Goal: Task Accomplishment & Management: Complete application form

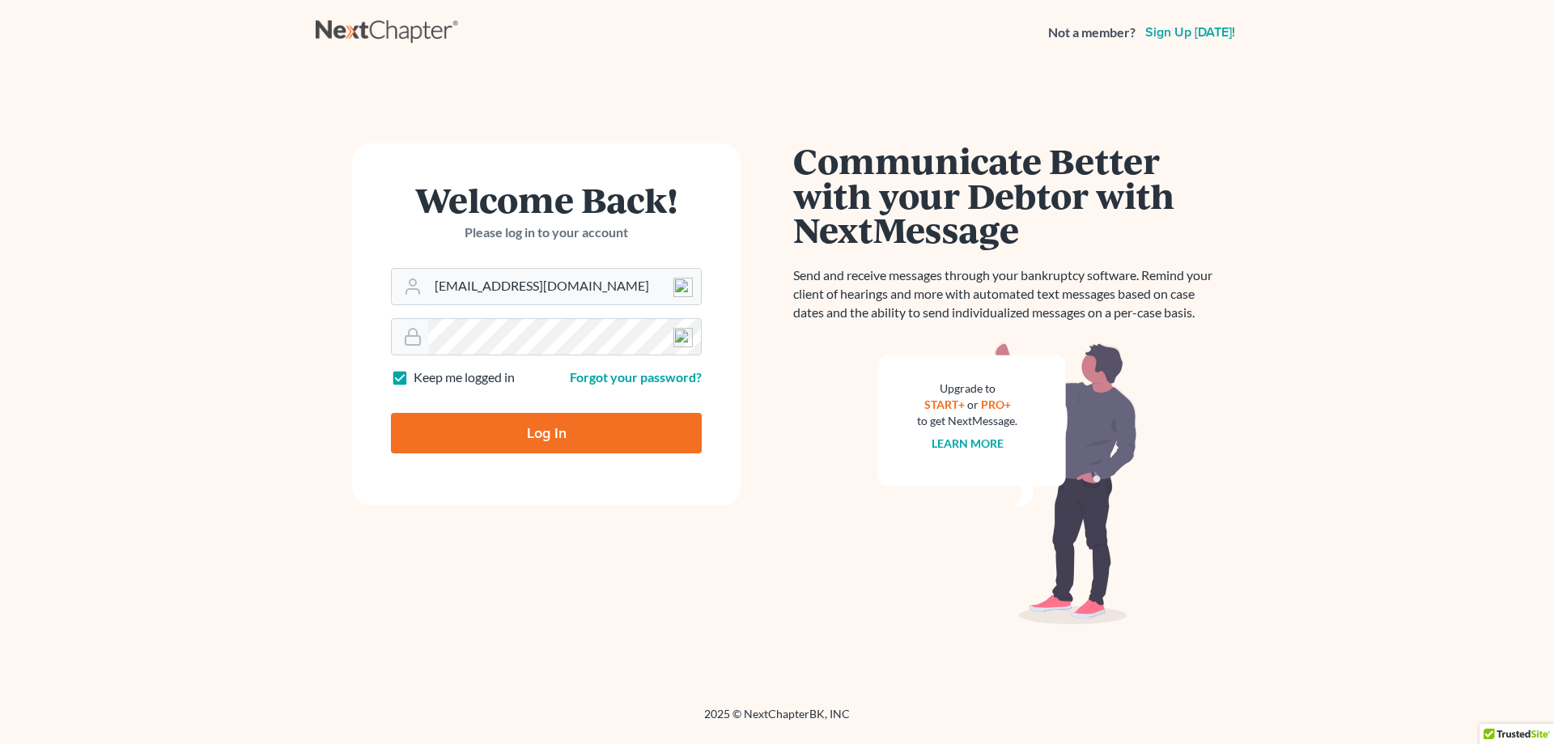
click at [553, 435] on input "Log In" at bounding box center [546, 433] width 311 height 40
type input "Thinking..."
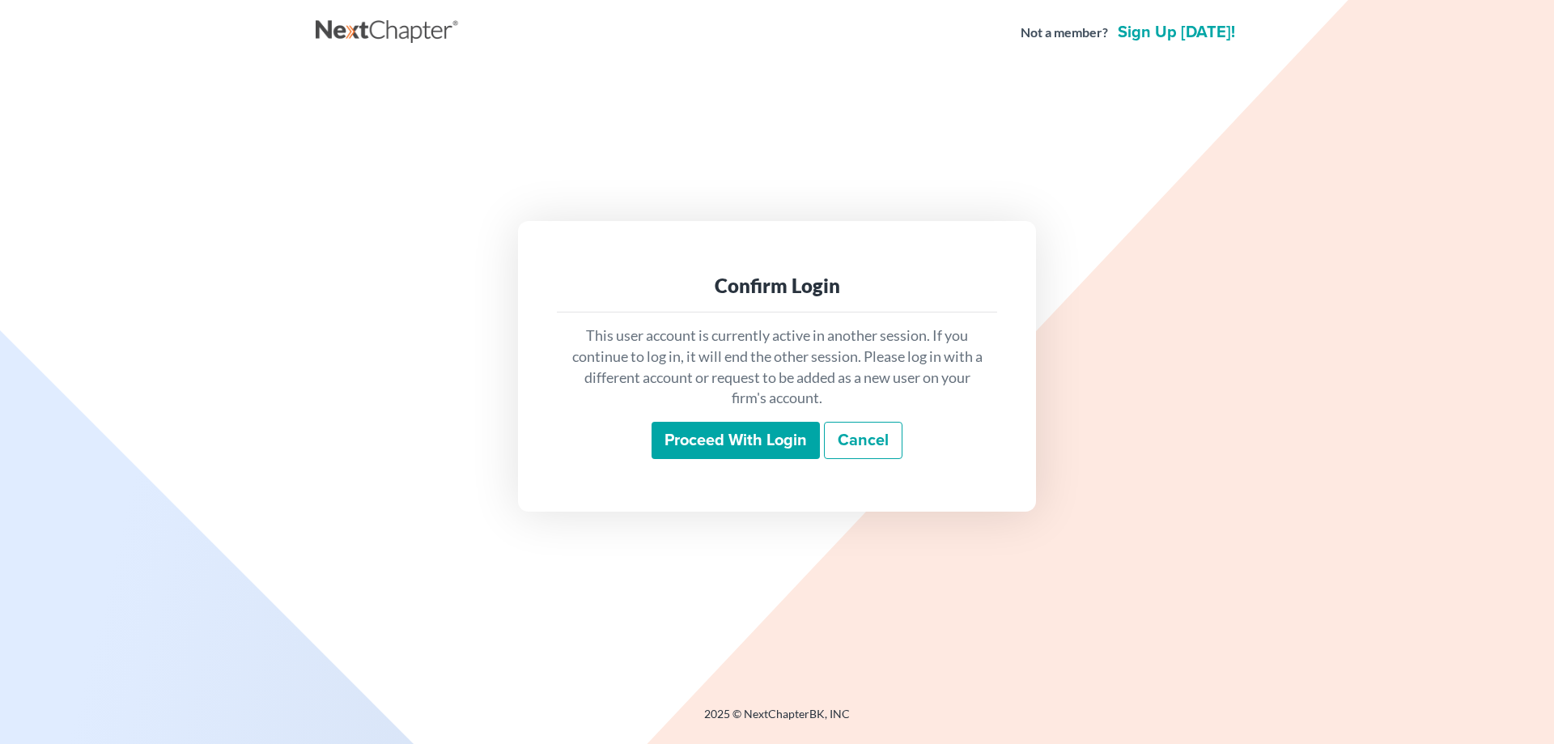
click at [710, 450] on input "Proceed with login" at bounding box center [736, 440] width 168 height 37
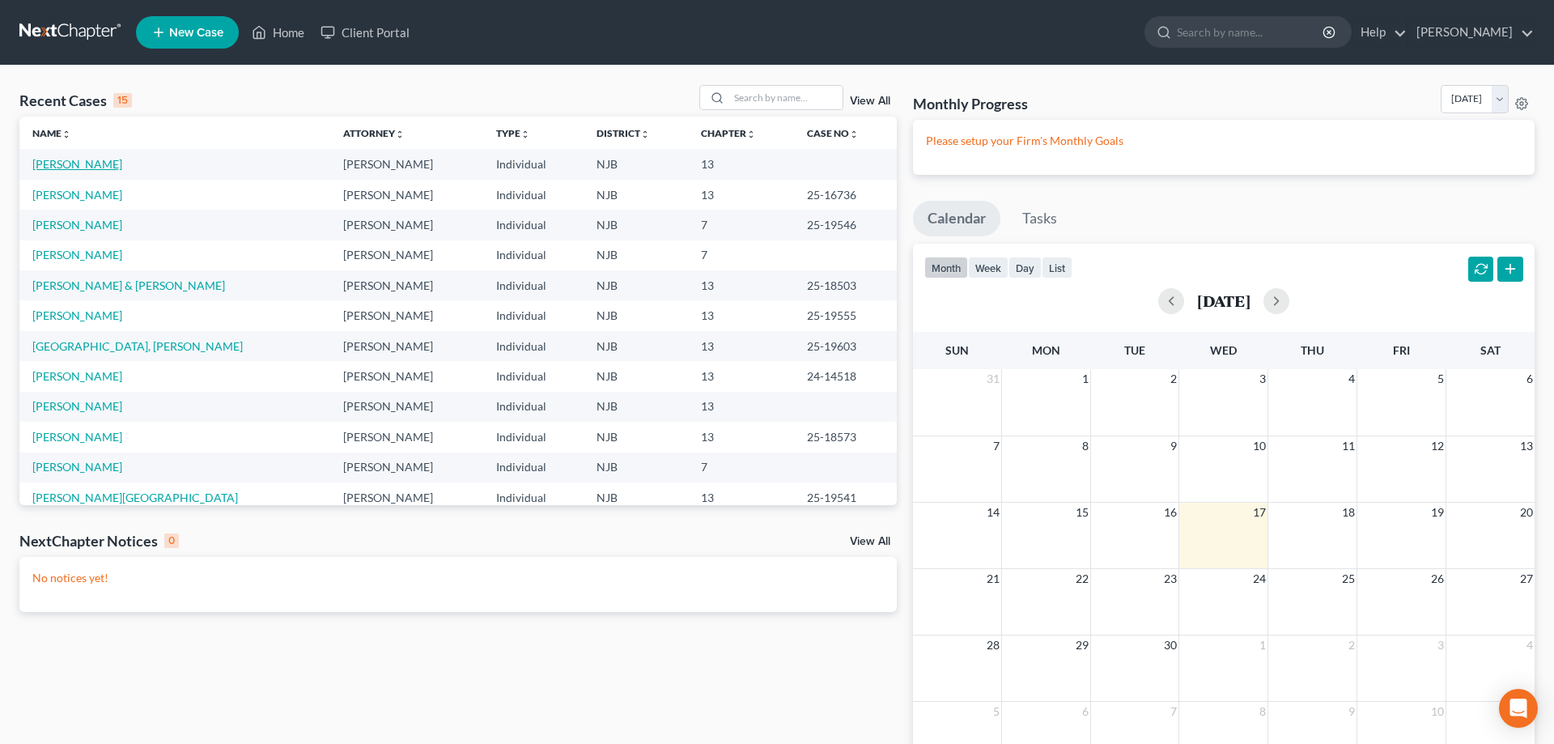
click at [100, 168] on link "Robinson, Raymond" at bounding box center [77, 164] width 90 height 14
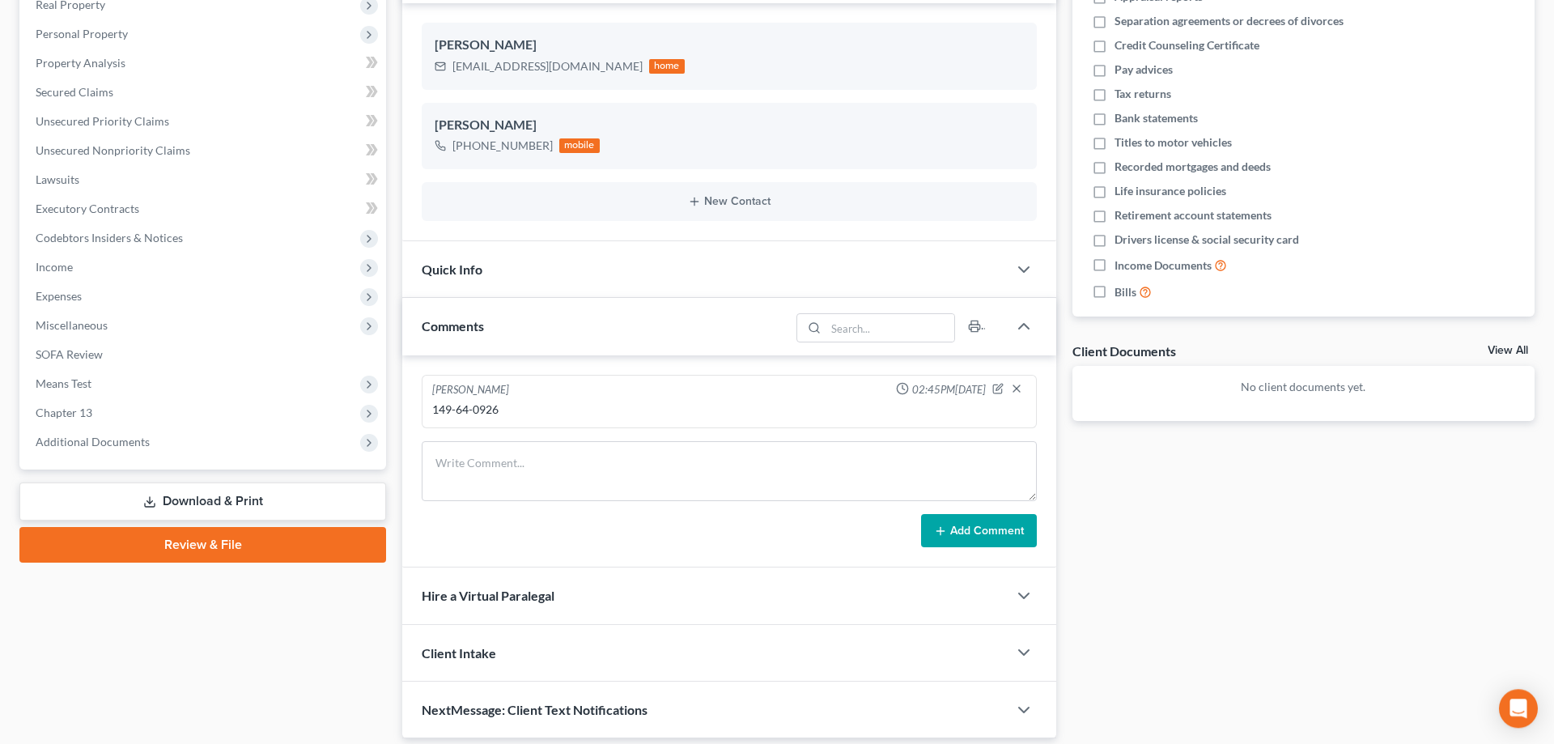
scroll to position [321, 0]
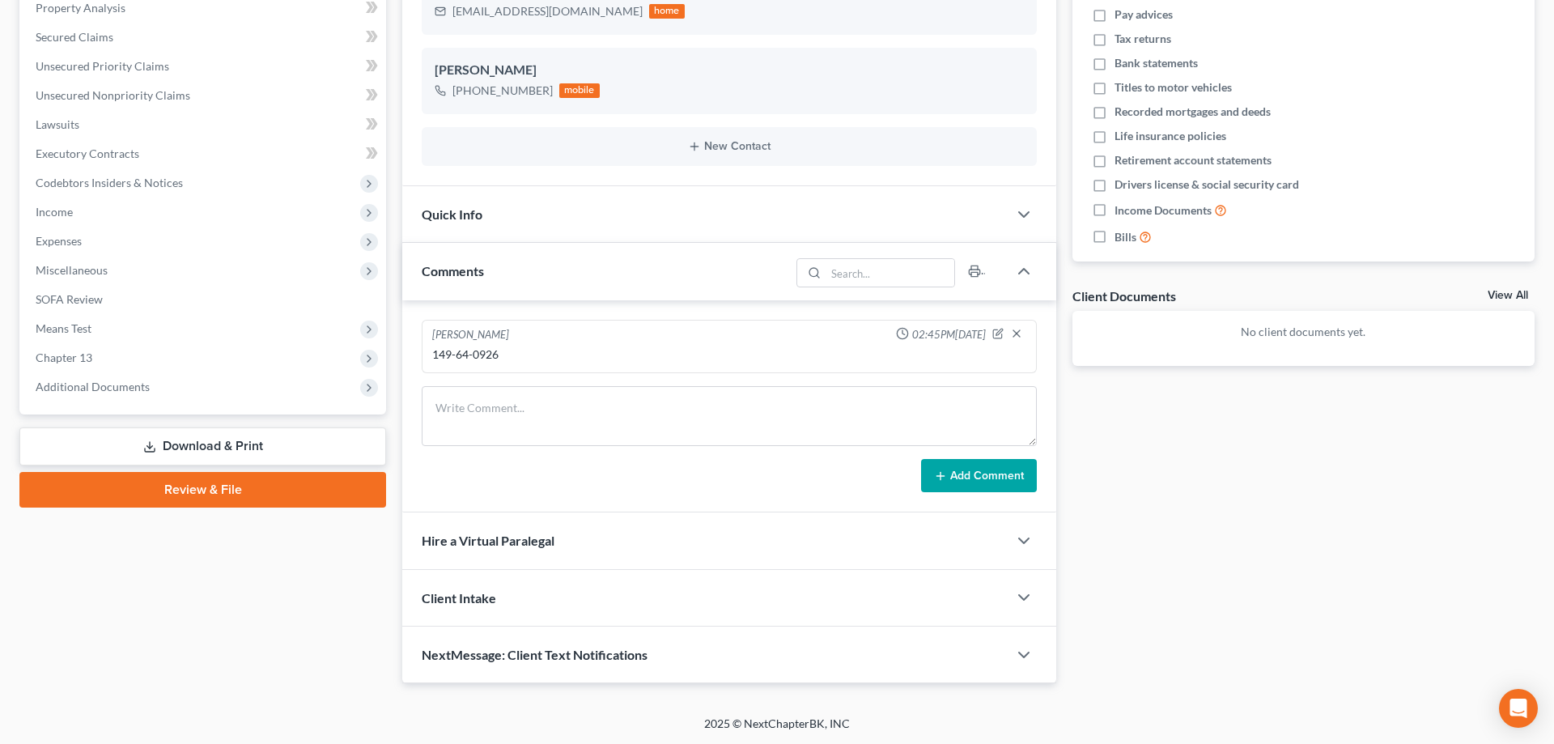
click at [262, 499] on link "Review & File" at bounding box center [202, 490] width 367 height 36
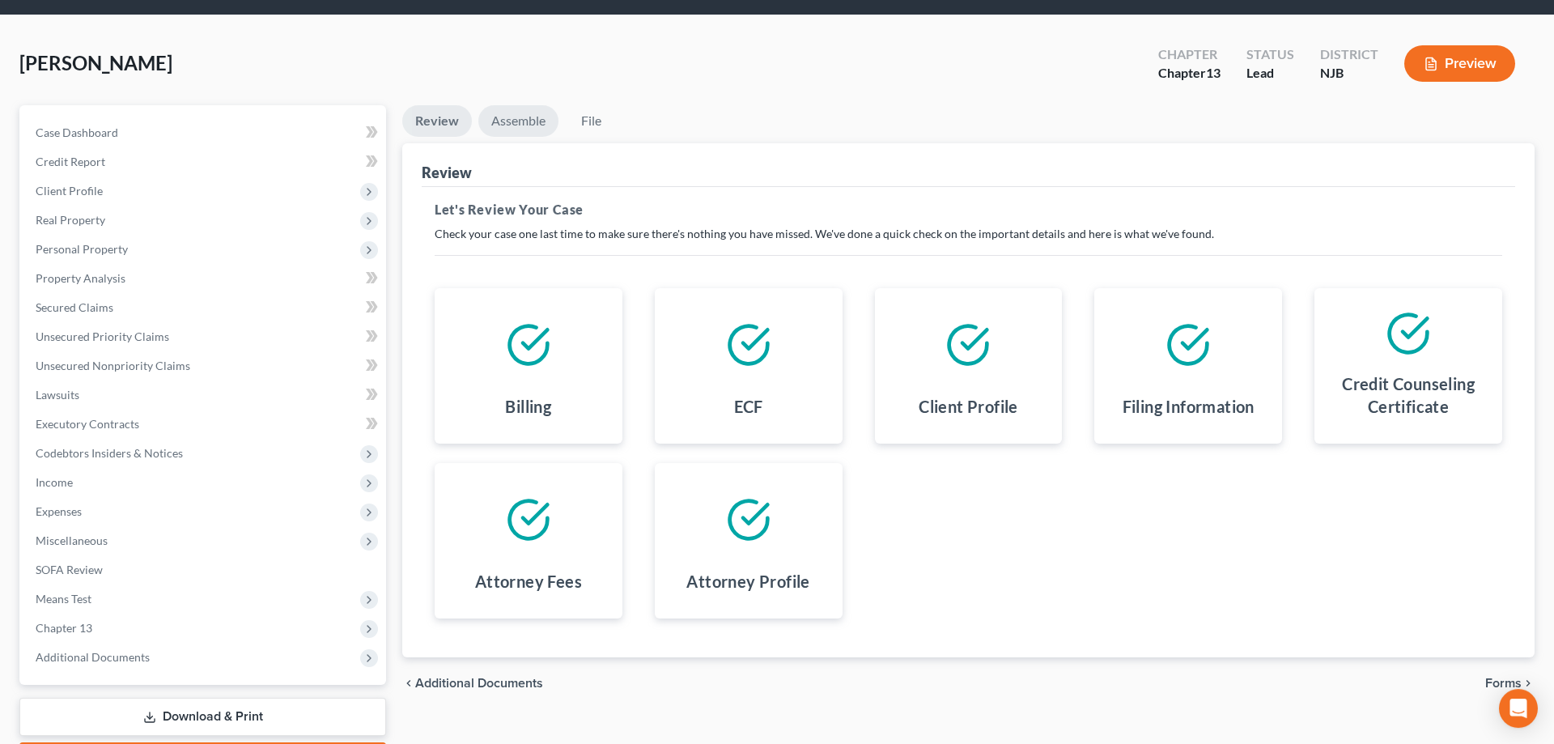
scroll to position [83, 0]
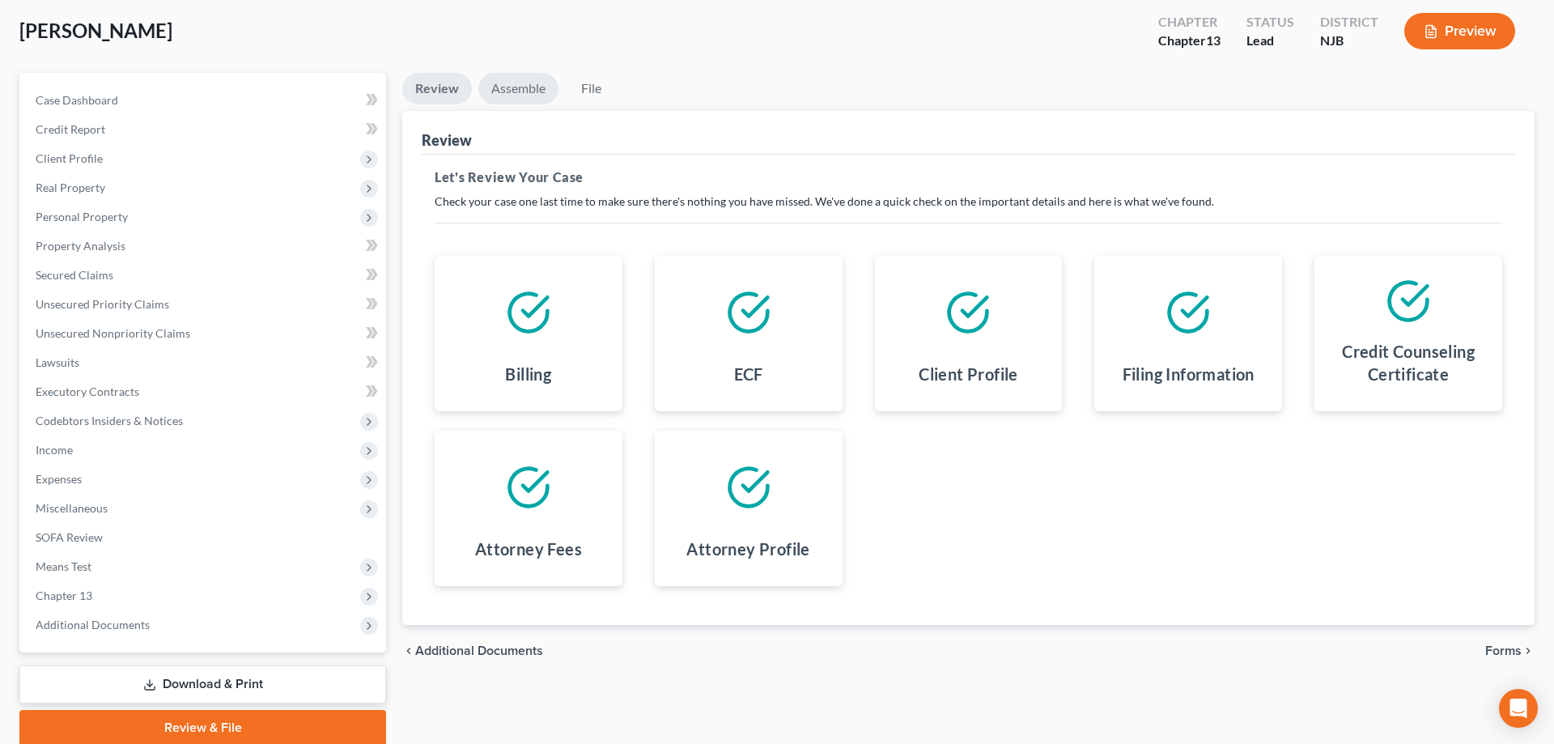
click at [529, 92] on link "Assemble" at bounding box center [518, 89] width 80 height 32
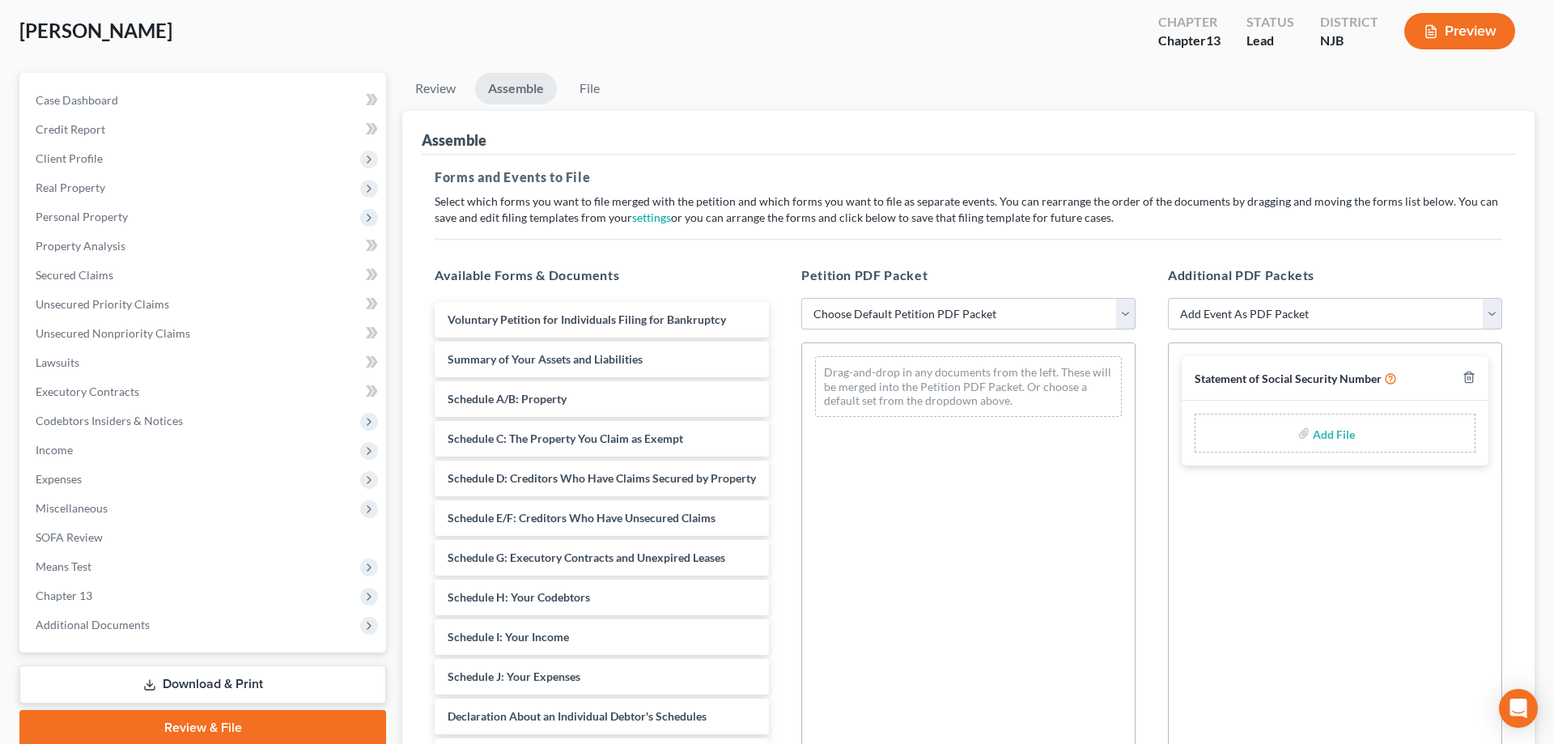
click at [801, 298] on select "Choose Default Petition PDF Packet Complete Bankruptcy Petition (all forms and …" at bounding box center [968, 314] width 334 height 32
select select "0"
click option "Complete Bankruptcy Petition (all forms and schedules)" at bounding box center [0, 0] width 0 height 0
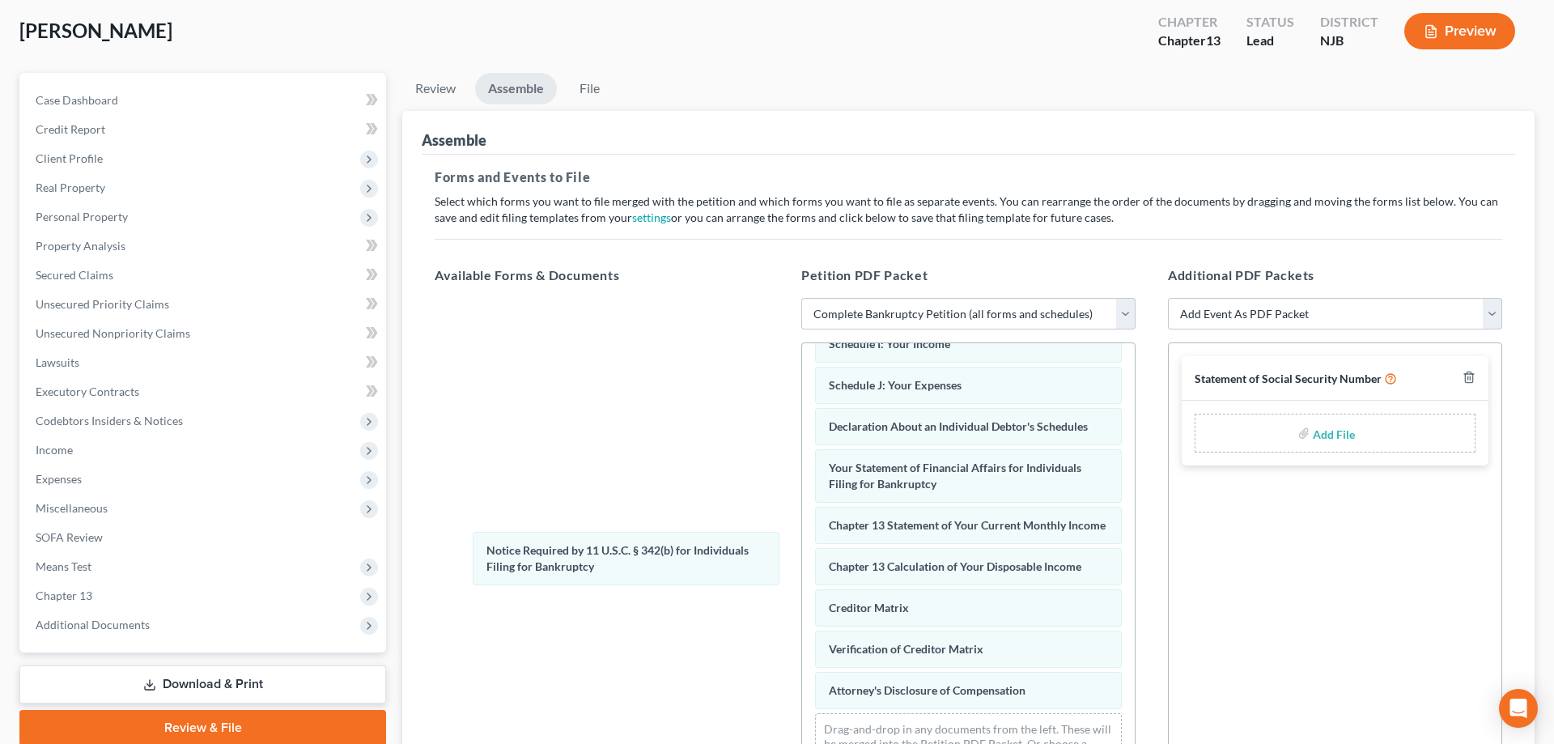
scroll to position [377, 0]
drag, startPoint x: 895, startPoint y: 641, endPoint x: 487, endPoint y: 547, distance: 417.9
click at [802, 547] on div "Notice Required by 11 U.S.C. § 342(b) for Individuals Filing for Bankruptcy Vol…" at bounding box center [968, 376] width 333 height 821
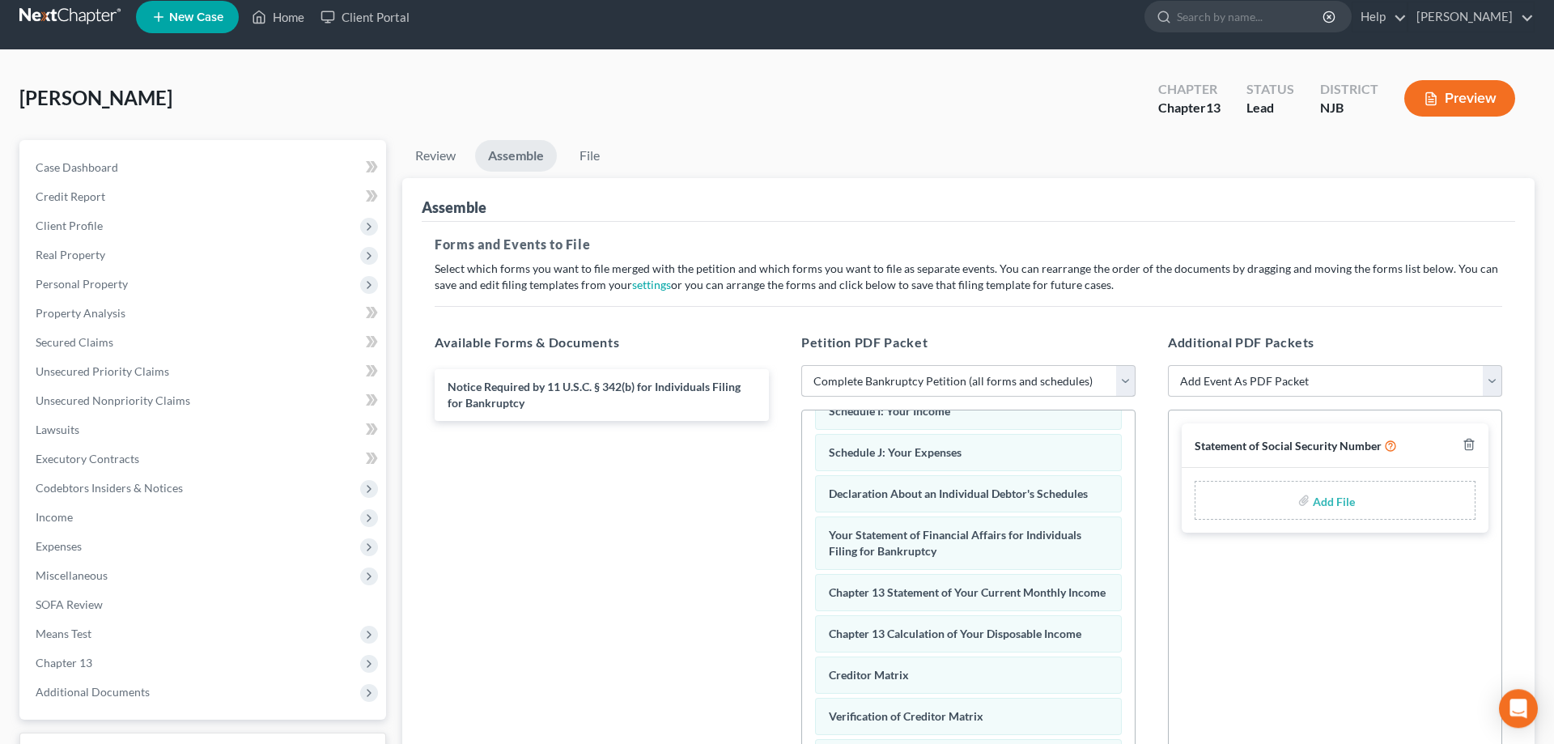
scroll to position [0, 0]
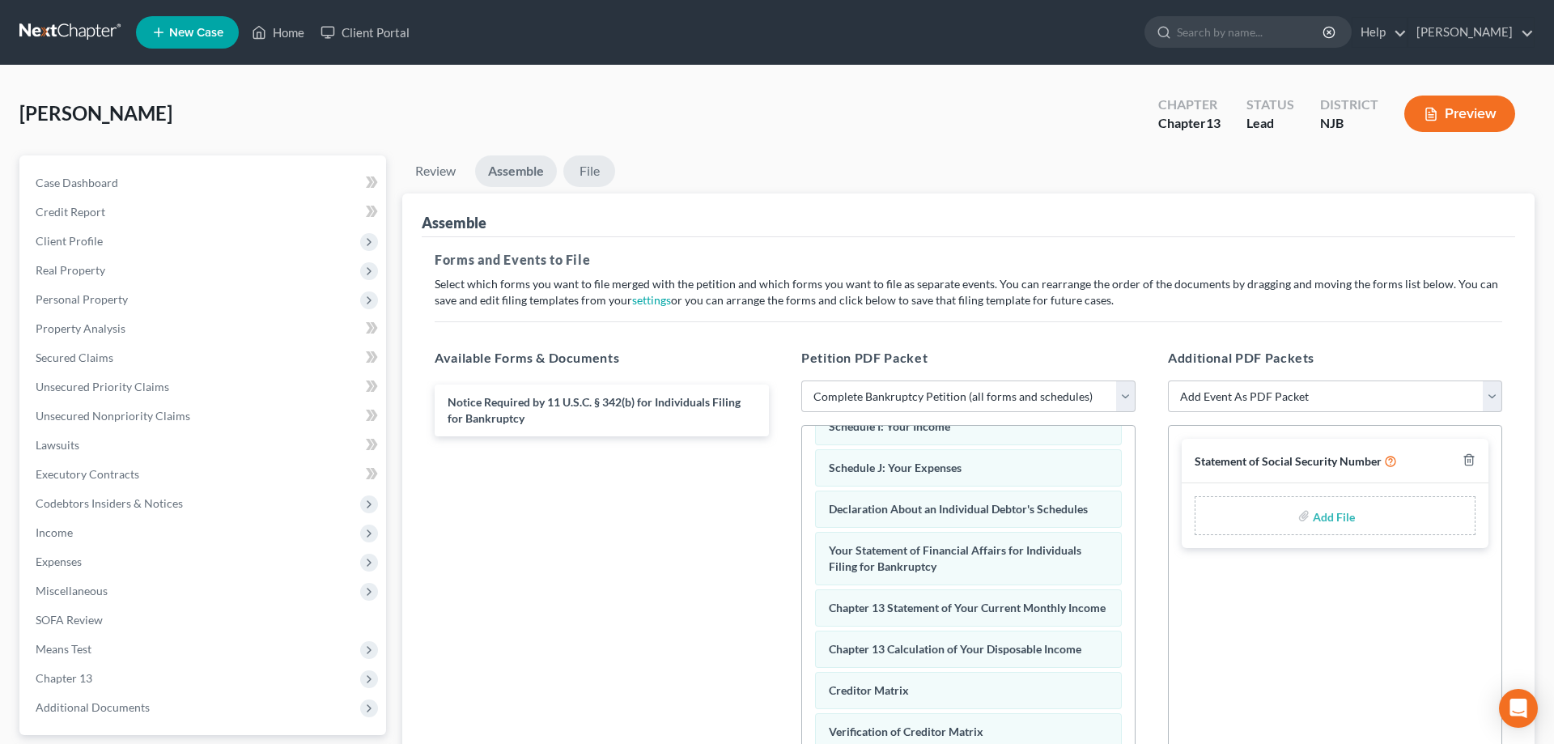
click at [597, 176] on link "File" at bounding box center [589, 171] width 52 height 32
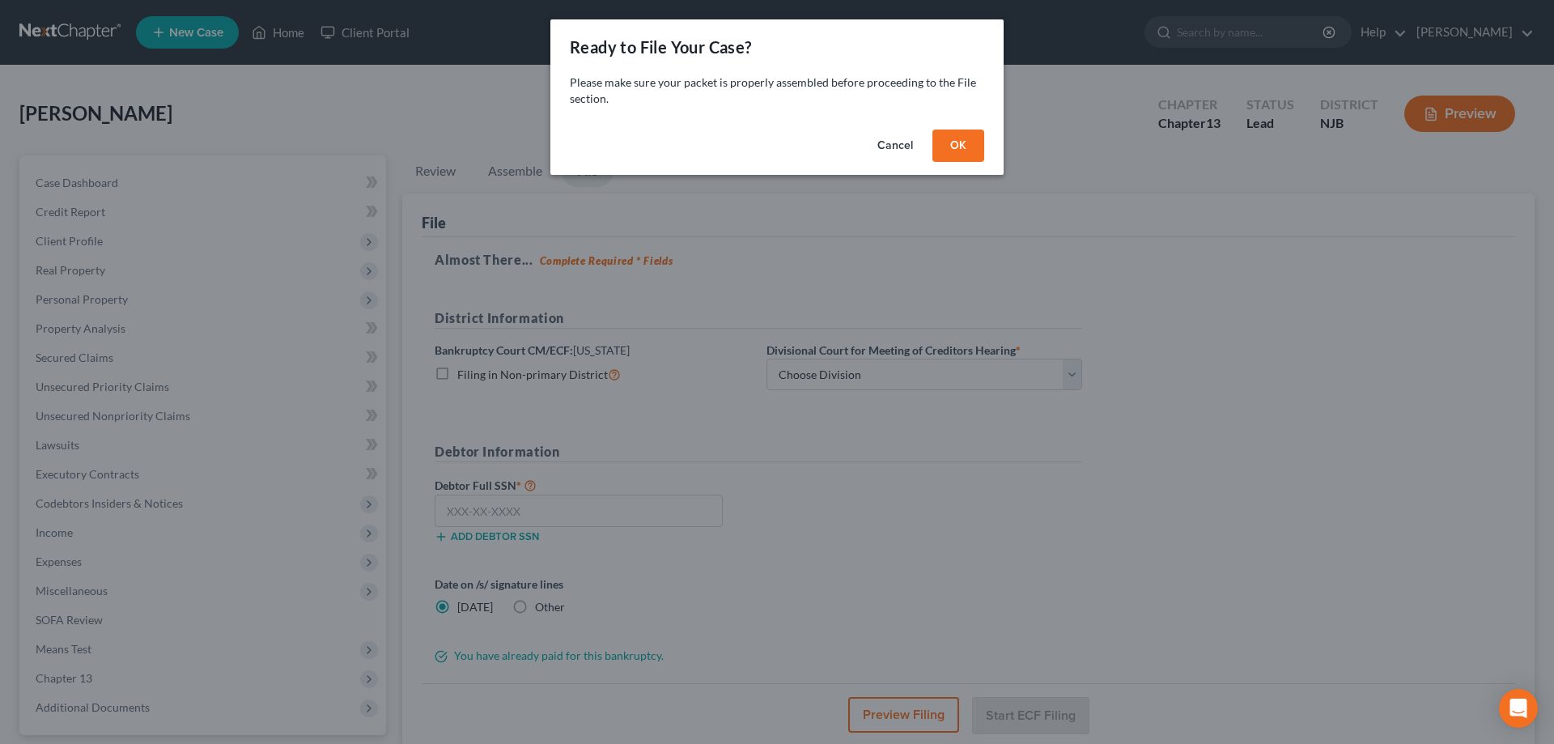
click at [973, 146] on button "OK" at bounding box center [959, 146] width 52 height 32
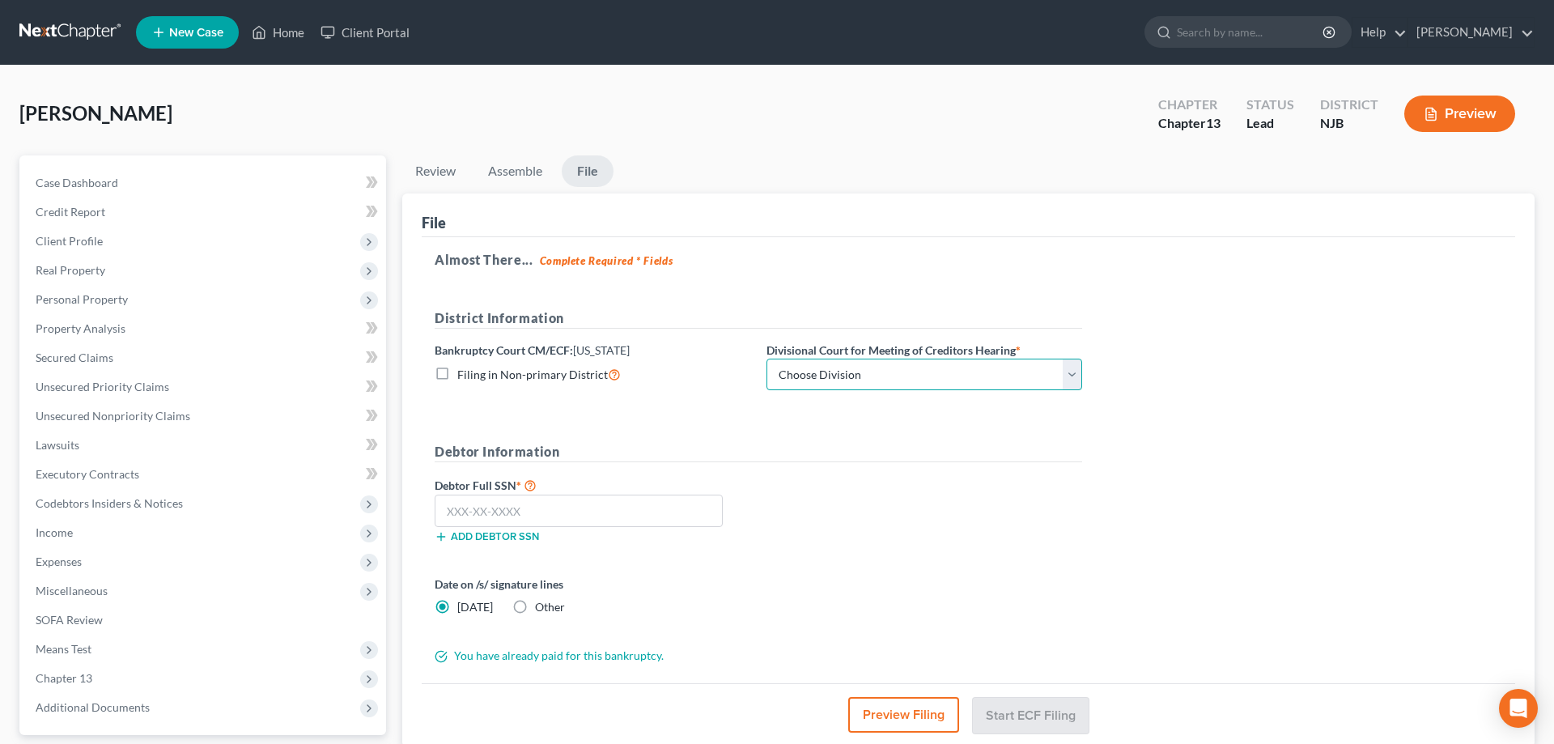
click at [767, 359] on select "Choose Division Camden Camden/Trenton Newark Trenton" at bounding box center [925, 375] width 316 height 32
click option "Camden/Trenton" at bounding box center [0, 0] width 0 height 0
select select "1"
click at [521, 516] on input "text" at bounding box center [579, 511] width 288 height 32
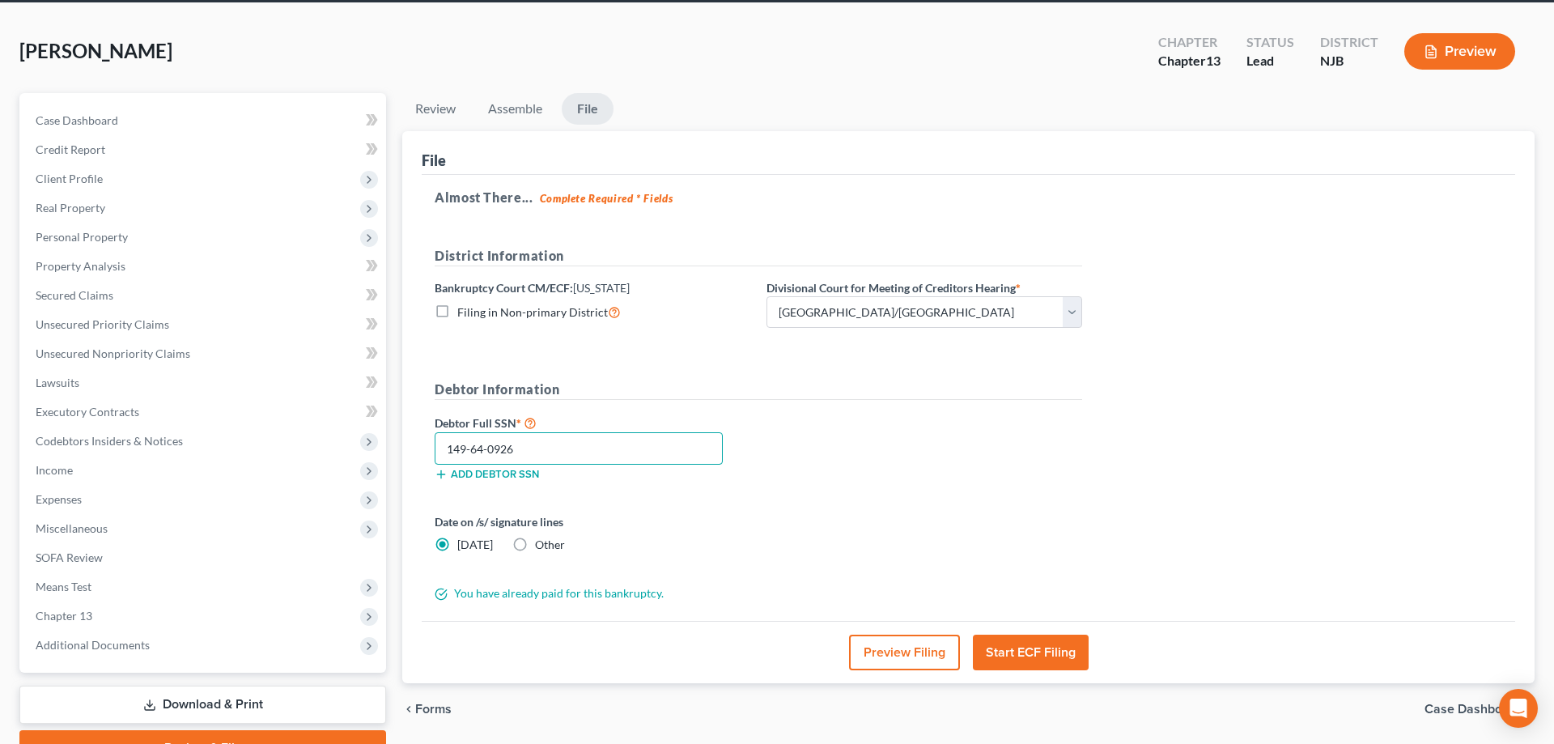
scroll to position [144, 0]
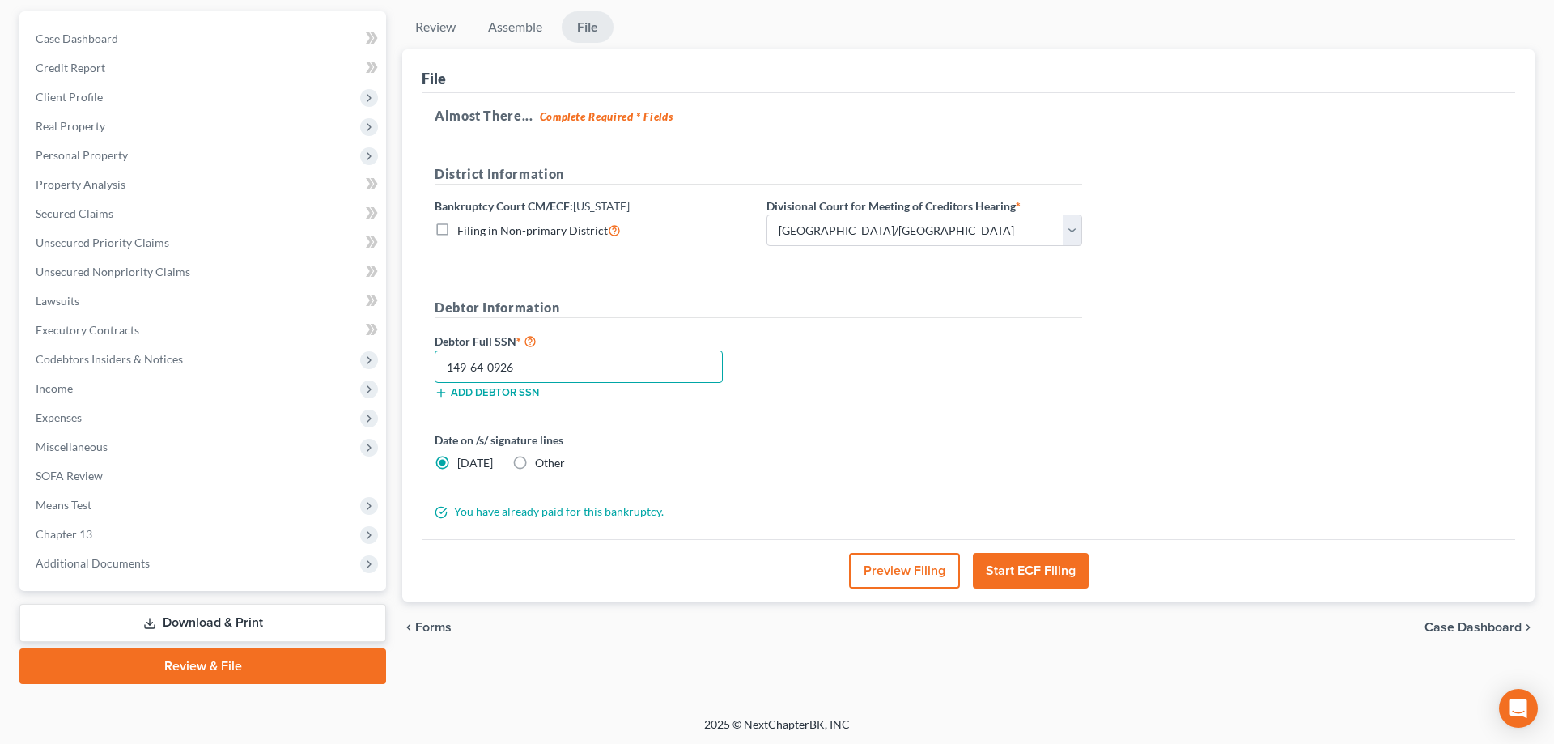
type input "149-64-0926"
click at [1005, 577] on button "Start ECF Filing" at bounding box center [1031, 571] width 116 height 36
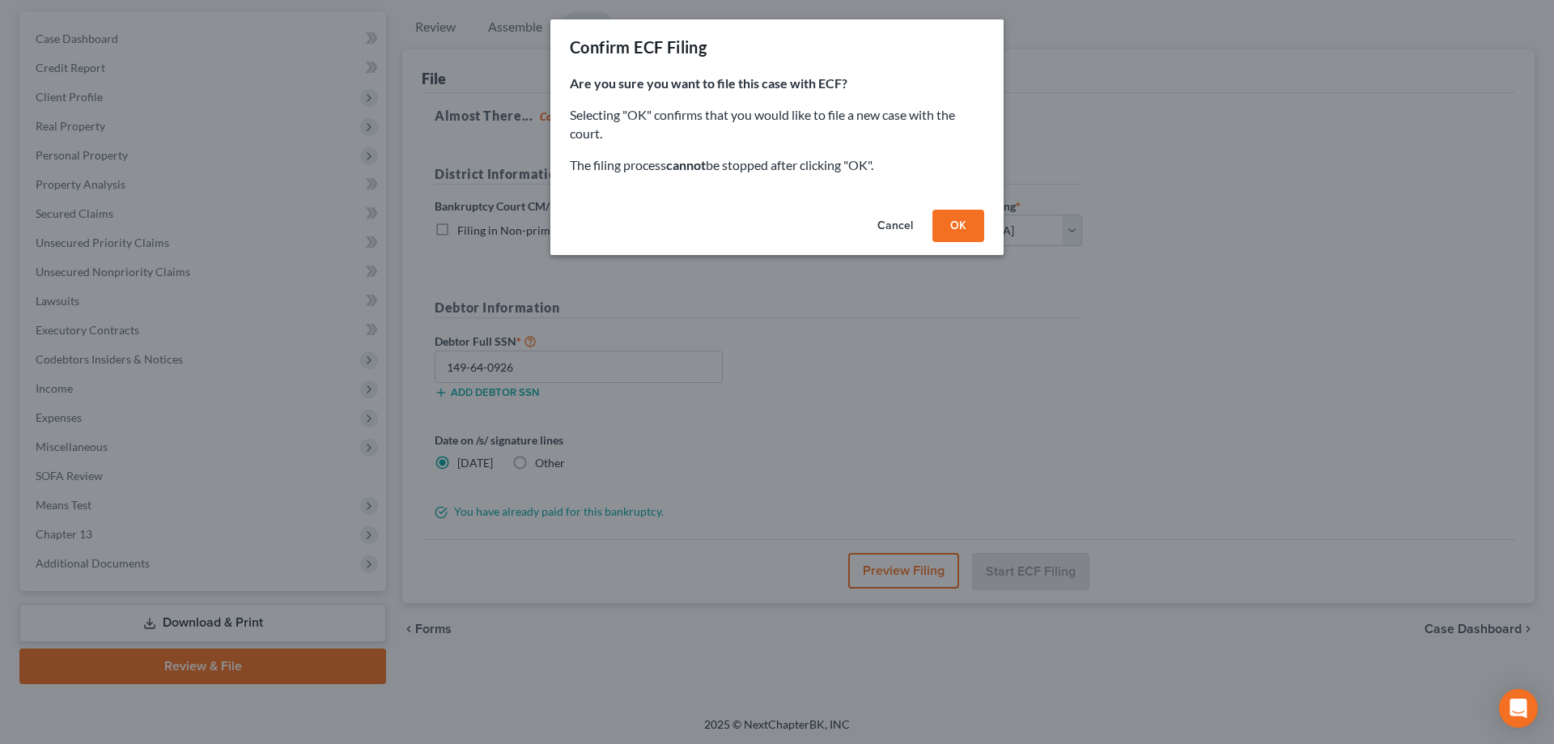
click at [959, 233] on button "OK" at bounding box center [959, 226] width 52 height 32
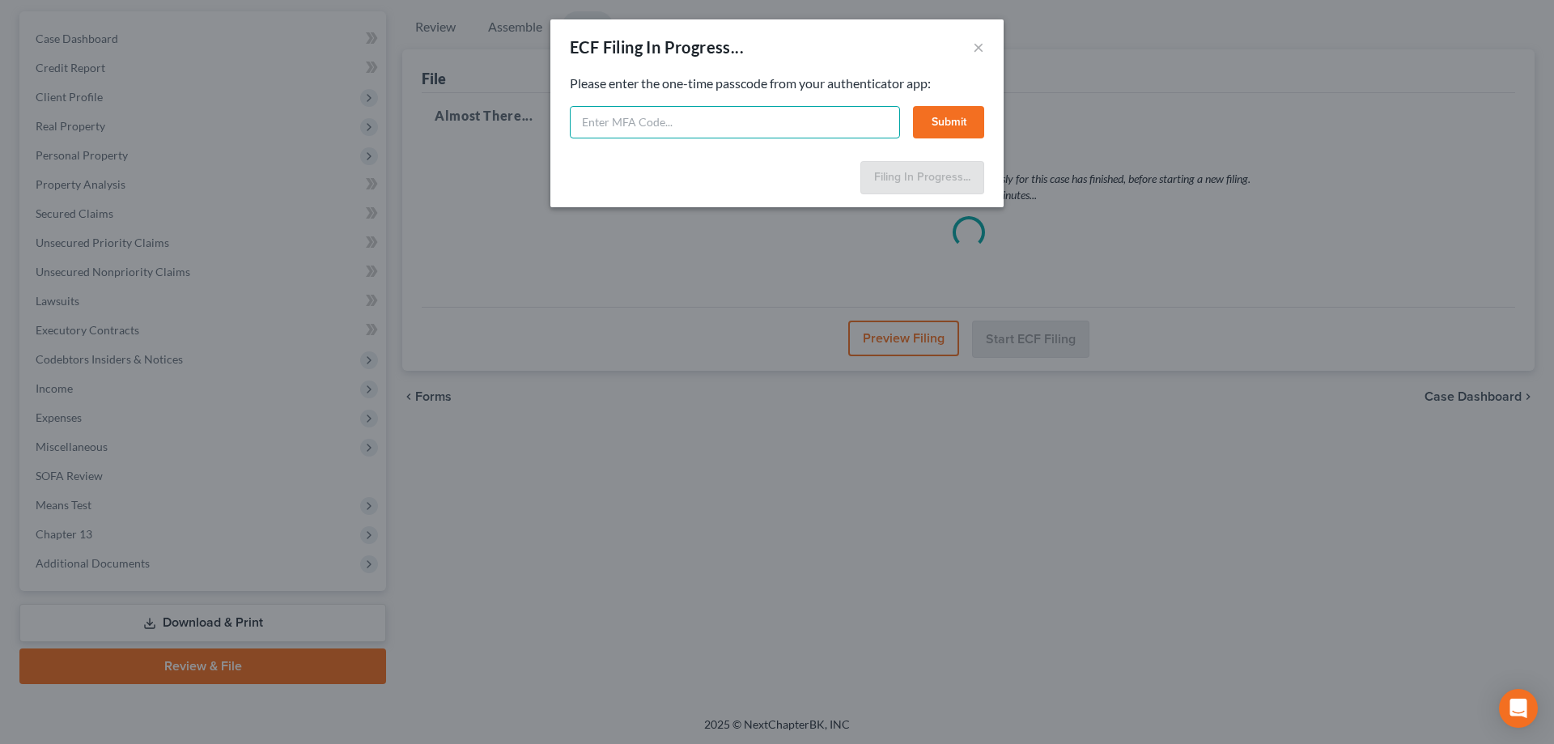
click at [630, 130] on input "text" at bounding box center [735, 122] width 330 height 32
type input "7"
type input "283403"
click at [963, 113] on button "Submit" at bounding box center [948, 122] width 71 height 32
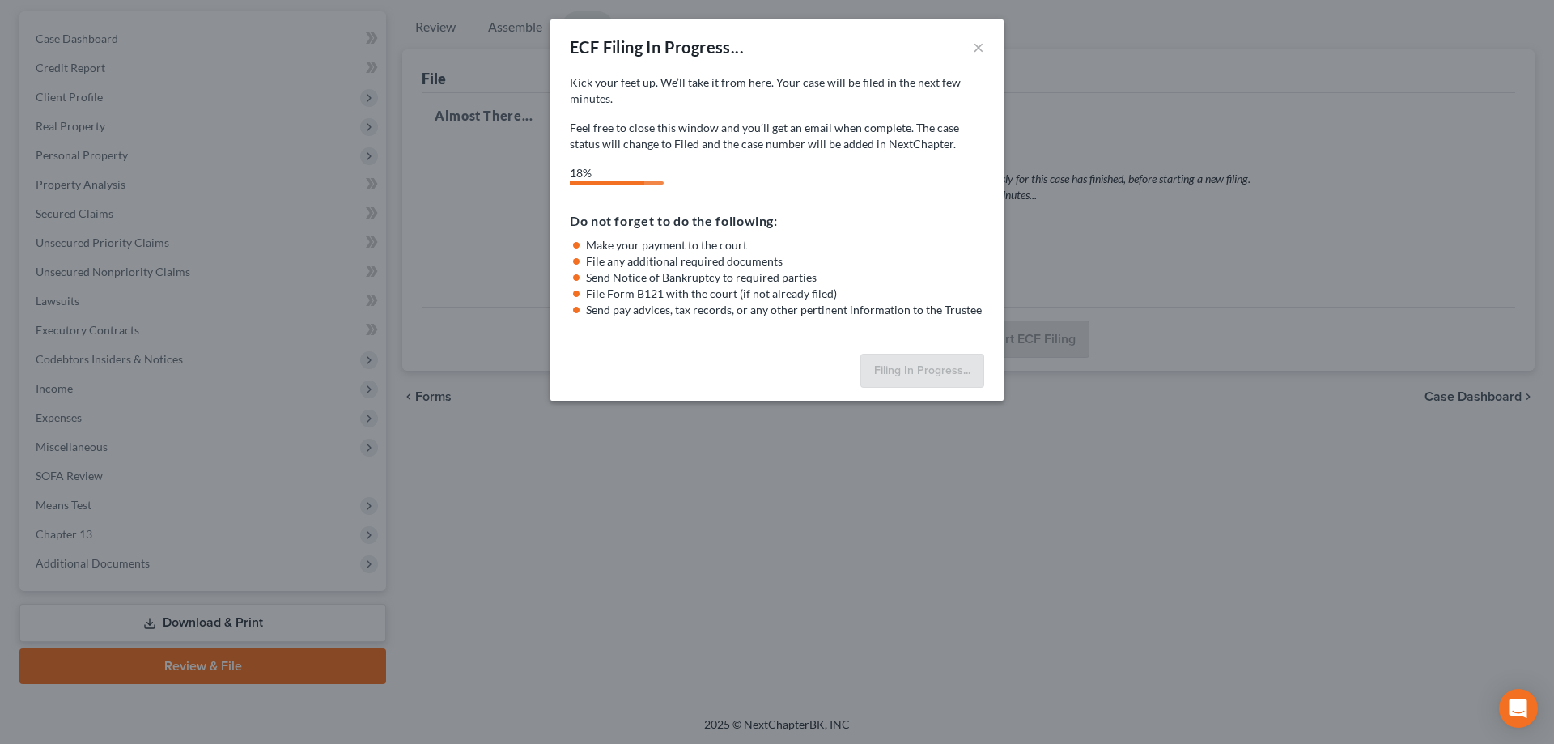
select select "1"
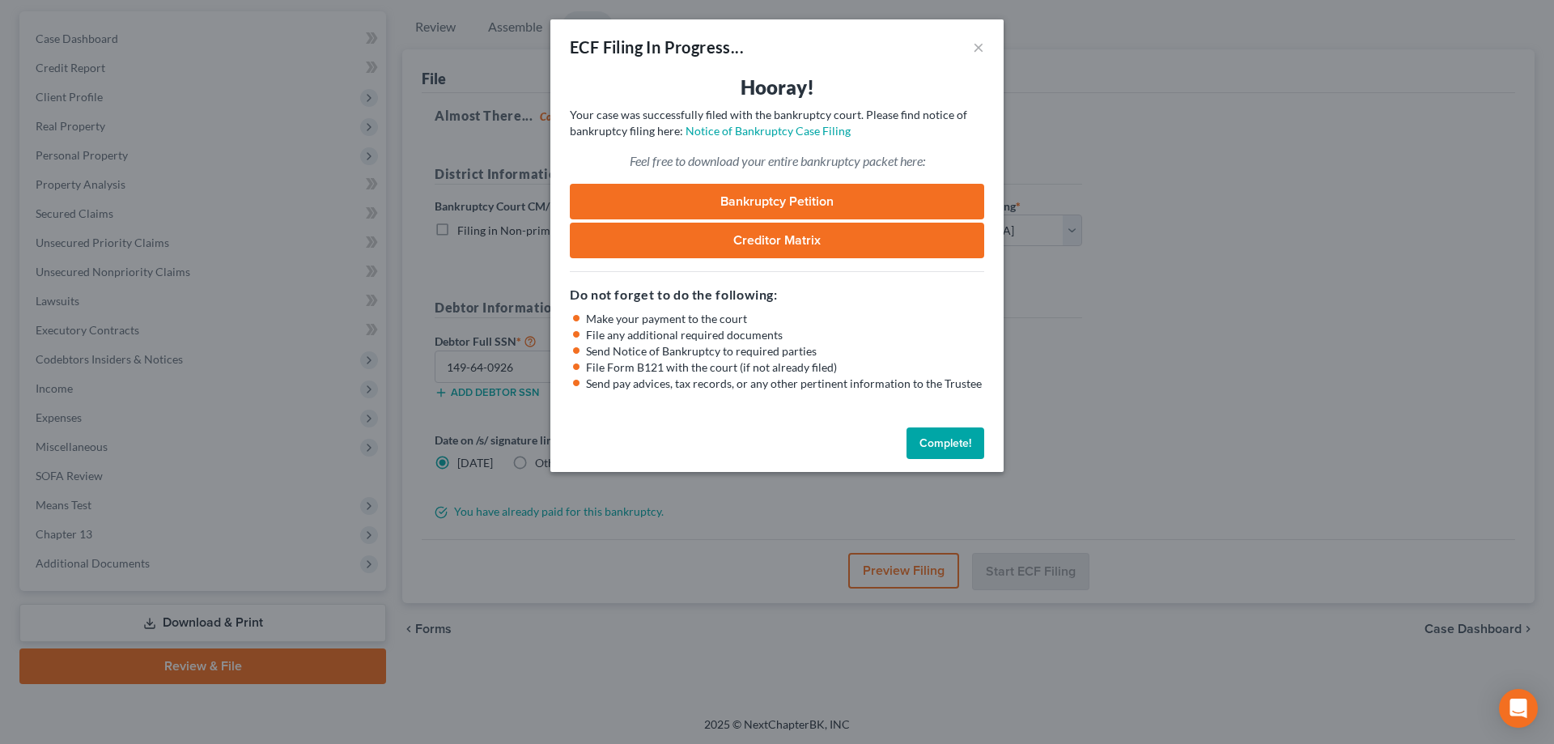
click at [830, 204] on link "Bankruptcy Petition" at bounding box center [777, 202] width 414 height 36
